Goal: Find specific page/section: Find specific page/section

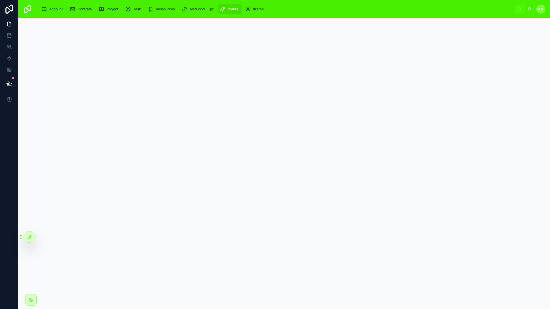
scroll to position [18, 0]
click at [9, 71] on icon at bounding box center [9, 70] width 6 height 6
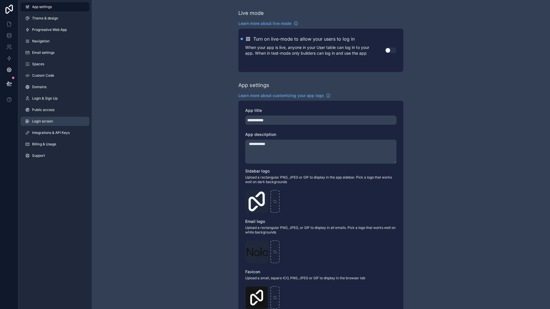
click at [46, 121] on span "Login screen" at bounding box center [42, 121] width 21 height 5
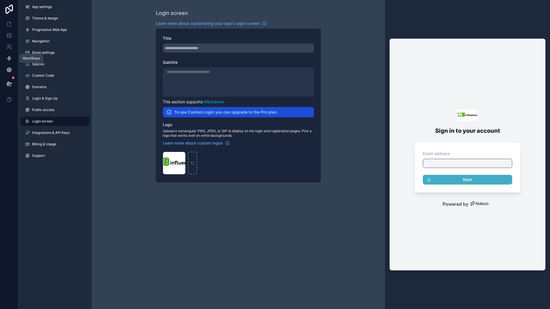
click at [12, 58] on icon at bounding box center [9, 59] width 6 height 6
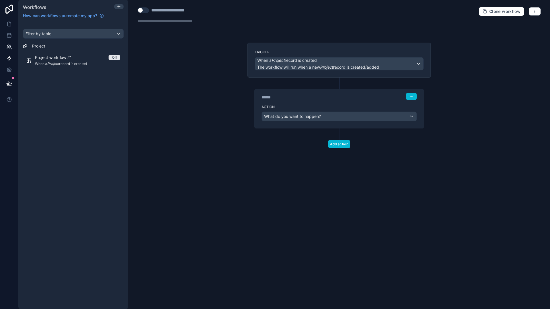
click at [13, 46] on link at bounding box center [9, 46] width 18 height 11
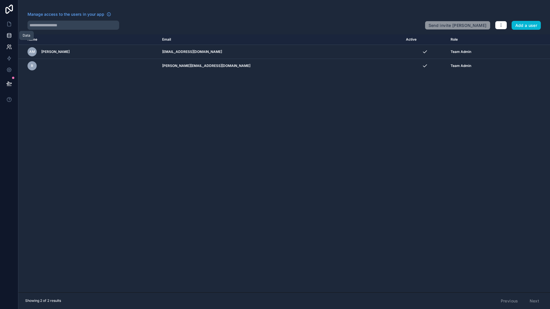
click at [13, 38] on link at bounding box center [9, 35] width 18 height 11
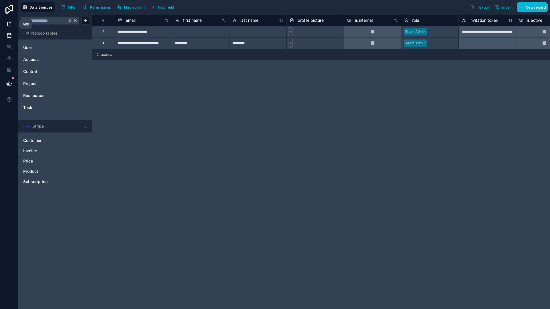
click at [13, 28] on link at bounding box center [9, 23] width 18 height 11
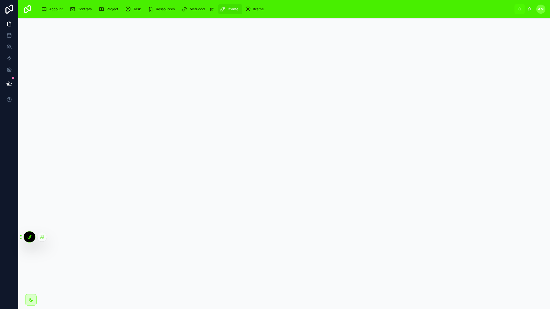
click at [30, 234] on div at bounding box center [29, 237] width 11 height 11
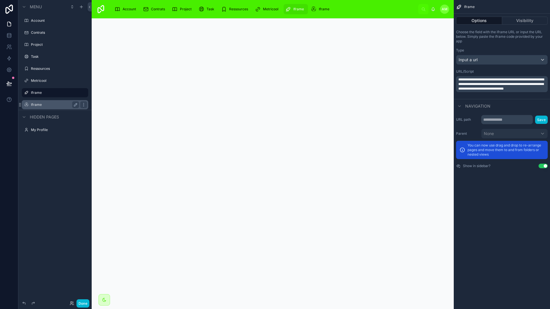
click at [42, 108] on div "Iframe" at bounding box center [55, 104] width 64 height 9
click at [37, 104] on label "Iframe" at bounding box center [54, 105] width 46 height 5
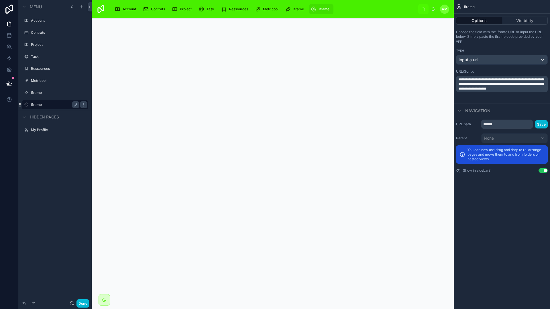
click at [154, 132] on div at bounding box center [273, 172] width 362 height 309
